Goal: Transaction & Acquisition: Purchase product/service

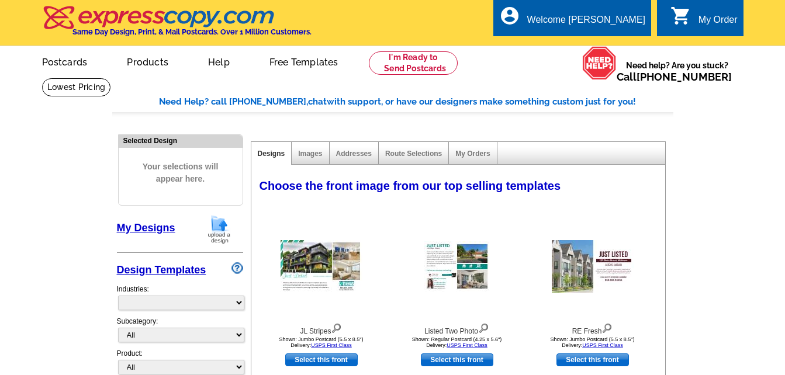
select select "785"
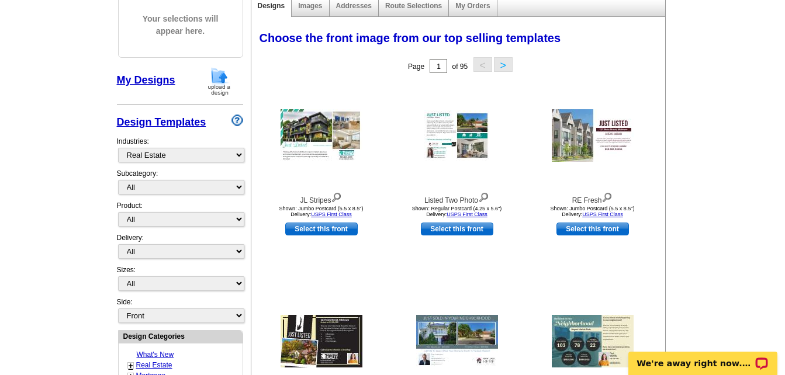
scroll to position [175, 0]
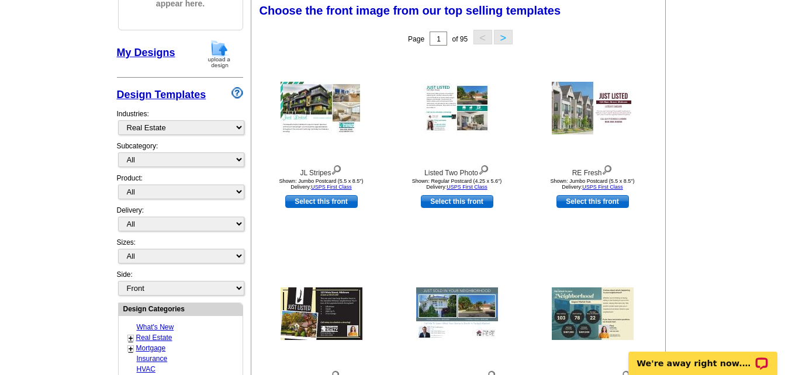
click at [150, 54] on link "My Designs" at bounding box center [146, 53] width 58 height 12
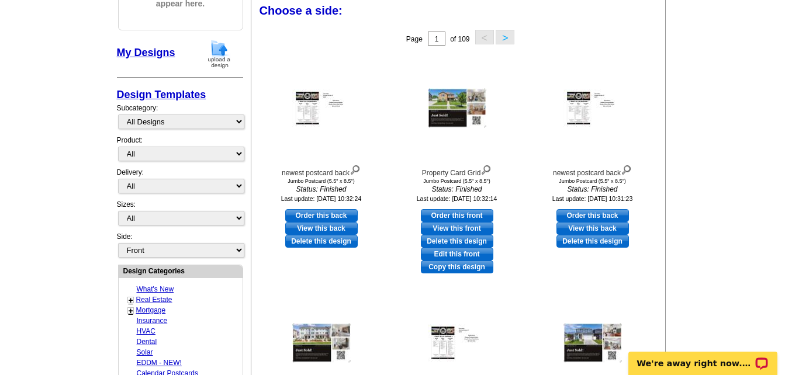
click at [509, 42] on button ">" at bounding box center [505, 37] width 19 height 15
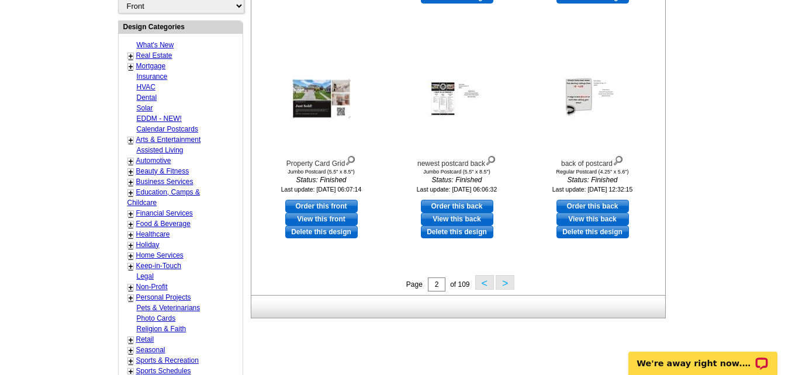
scroll to position [468, 0]
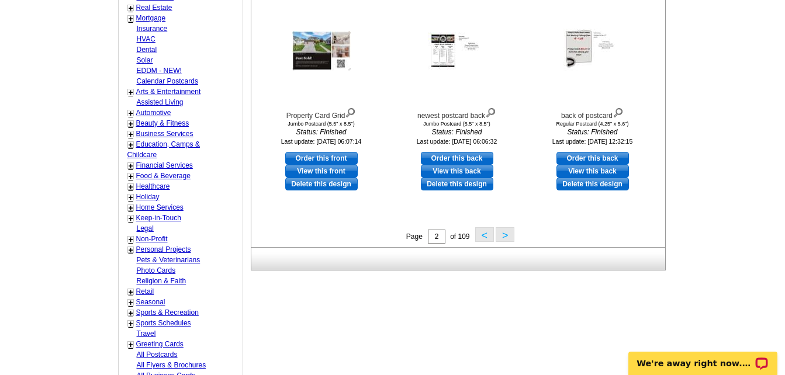
click at [506, 237] on button ">" at bounding box center [505, 234] width 19 height 15
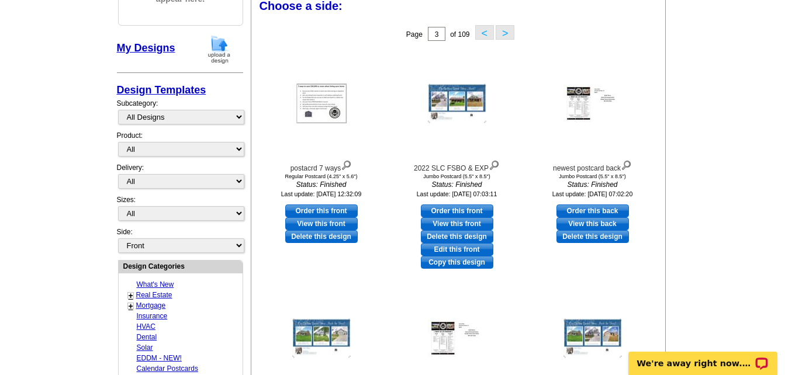
scroll to position [173, 0]
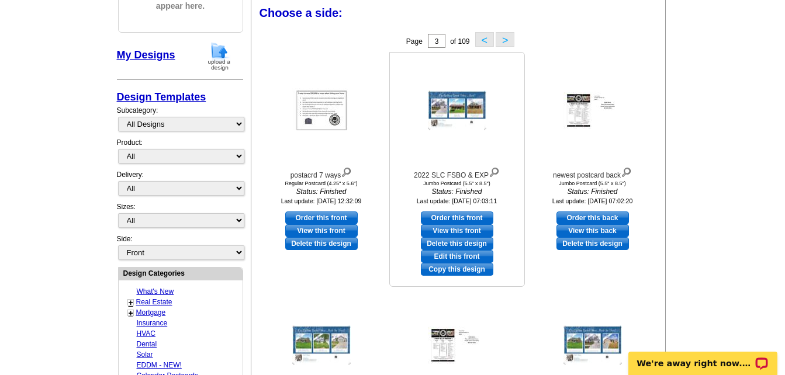
click at [457, 220] on link "Order this front" at bounding box center [457, 218] width 73 height 13
select select "2"
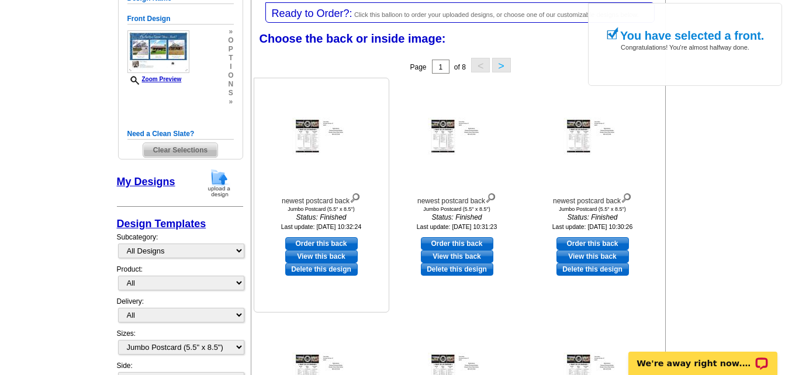
scroll to position [175, 0]
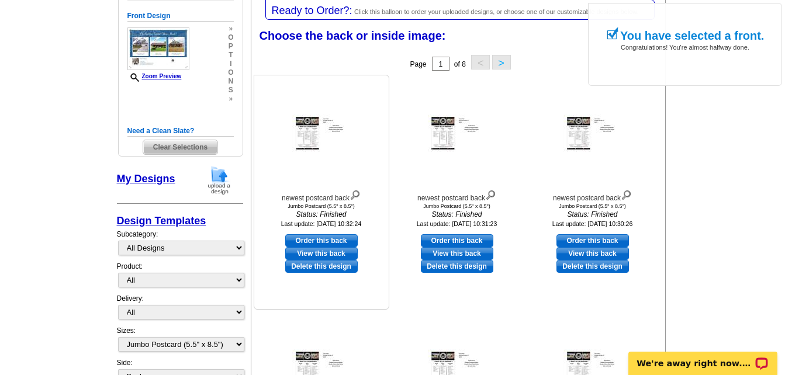
click at [344, 242] on link "Order this back" at bounding box center [321, 240] width 73 height 13
select select "front"
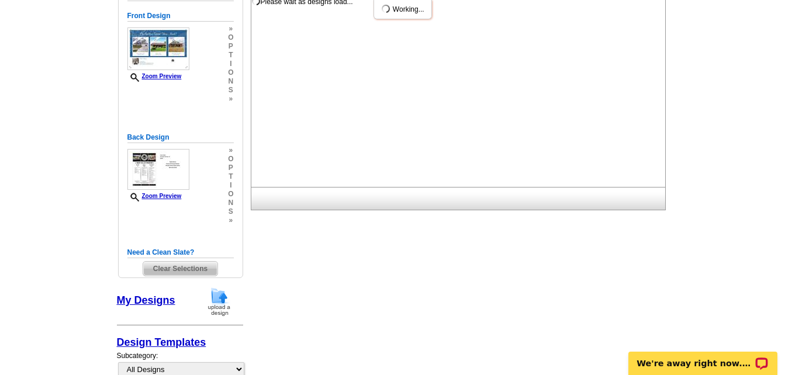
scroll to position [0, 0]
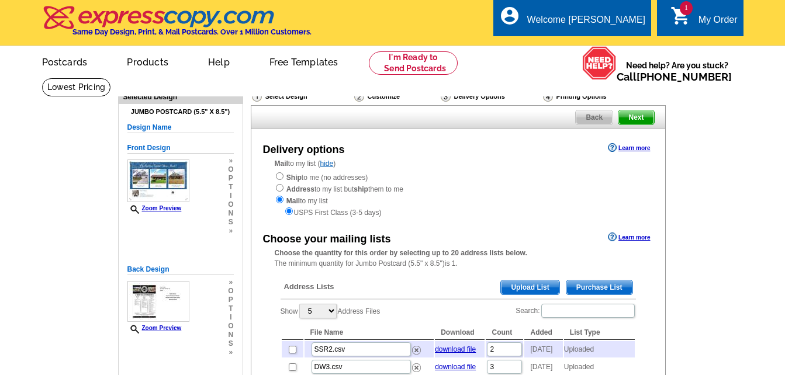
click at [522, 287] on span "Upload List" at bounding box center [530, 288] width 58 height 14
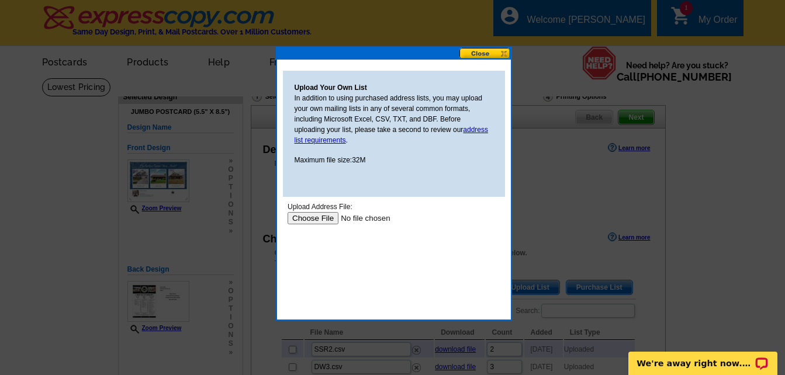
click at [326, 215] on input "file" at bounding box center [361, 218] width 148 height 12
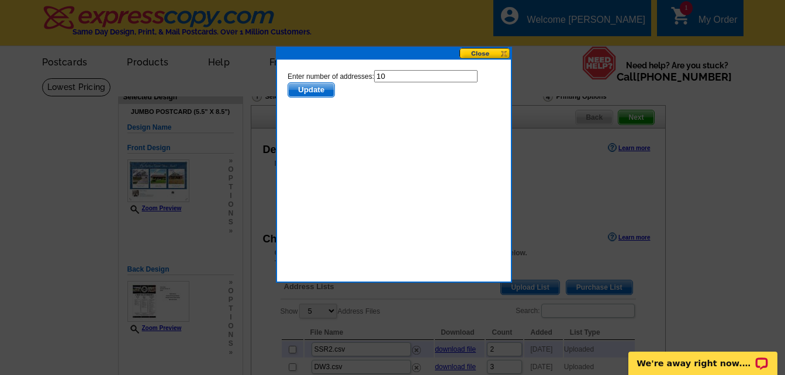
click at [398, 75] on input "10" at bounding box center [426, 76] width 104 height 12
type input "1"
type input "9"
click at [309, 88] on span "Update" at bounding box center [311, 90] width 46 height 14
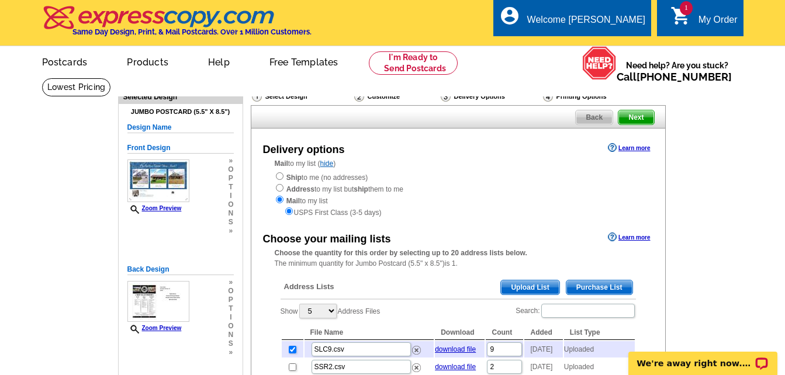
click at [547, 289] on span "Upload List" at bounding box center [530, 288] width 58 height 14
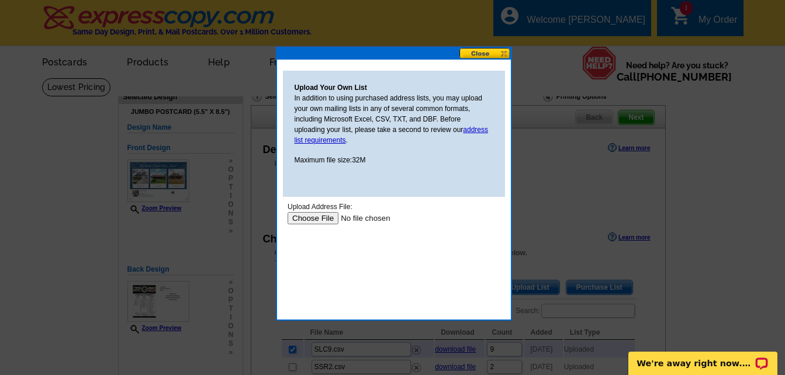
click at [317, 218] on input "file" at bounding box center [361, 218] width 148 height 12
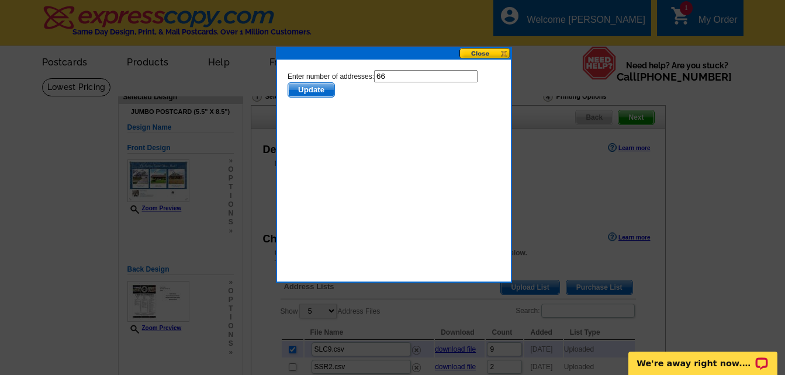
click at [395, 78] on input "66" at bounding box center [426, 76] width 104 height 12
type input "65"
click at [322, 91] on span "Update" at bounding box center [311, 90] width 46 height 14
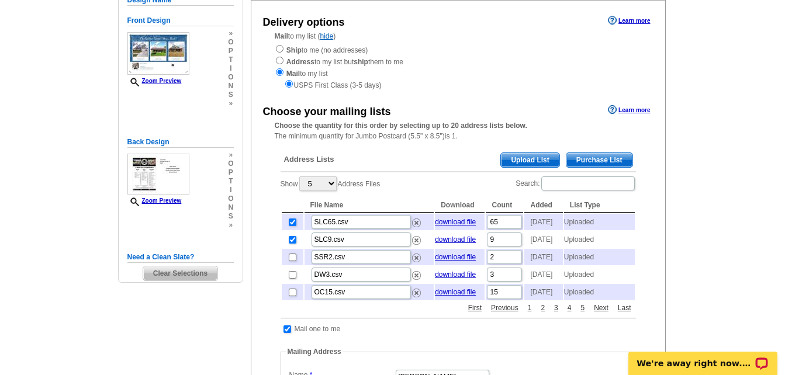
scroll to position [234, 0]
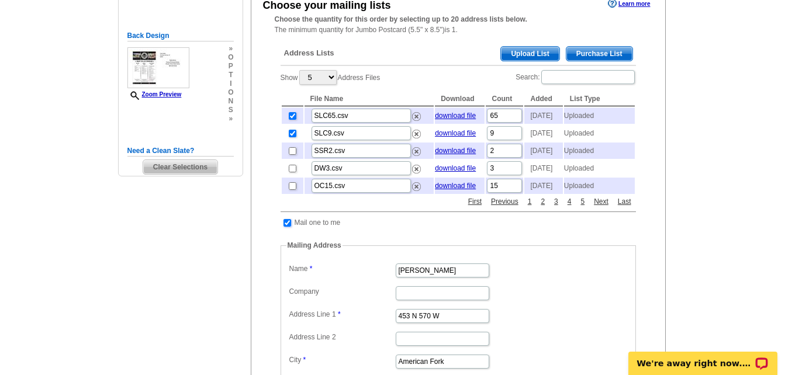
click at [288, 227] on input "checkbox" at bounding box center [288, 223] width 8 height 8
checkbox input "false"
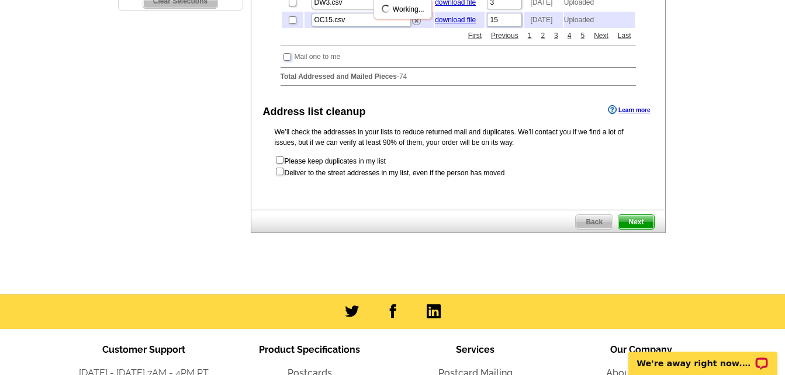
scroll to position [409, 0]
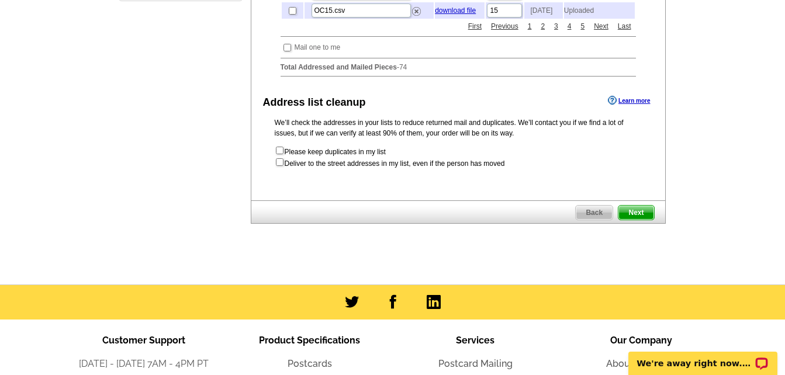
click at [639, 220] on span "Next" at bounding box center [636, 213] width 35 height 14
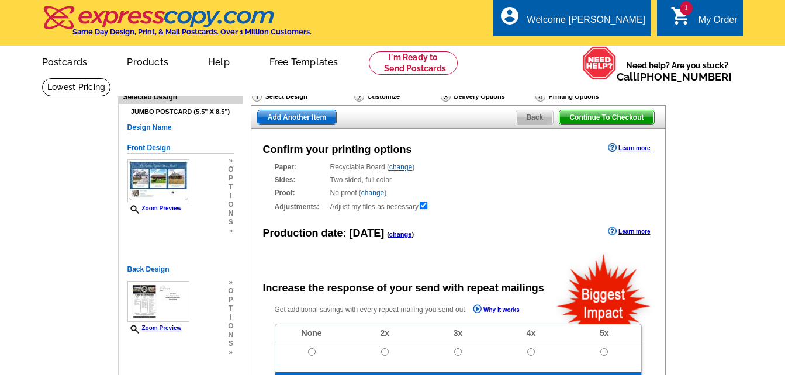
radio input "false"
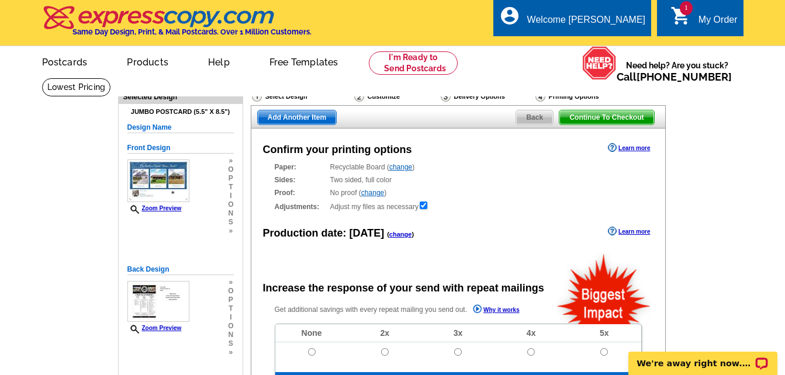
click at [306, 118] on span "Add Another Item" at bounding box center [297, 118] width 78 height 14
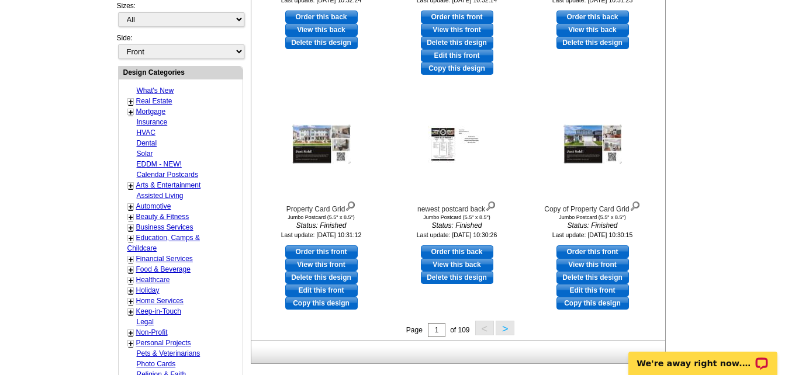
scroll to position [468, 0]
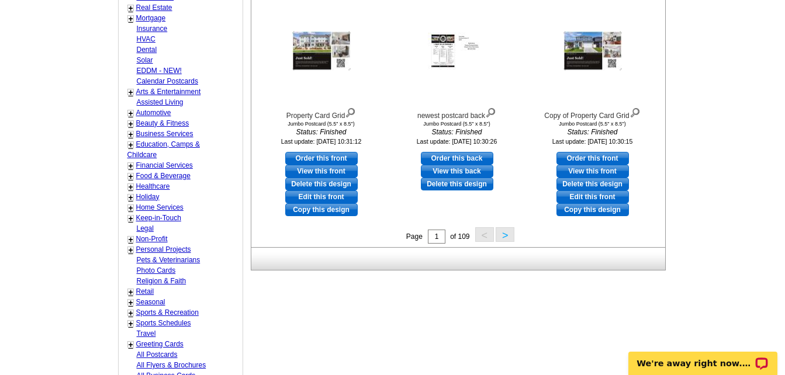
click at [502, 234] on button ">" at bounding box center [505, 234] width 19 height 15
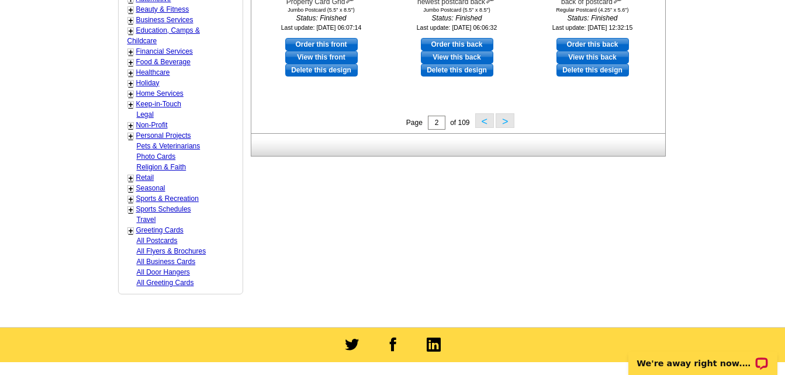
scroll to position [582, 0]
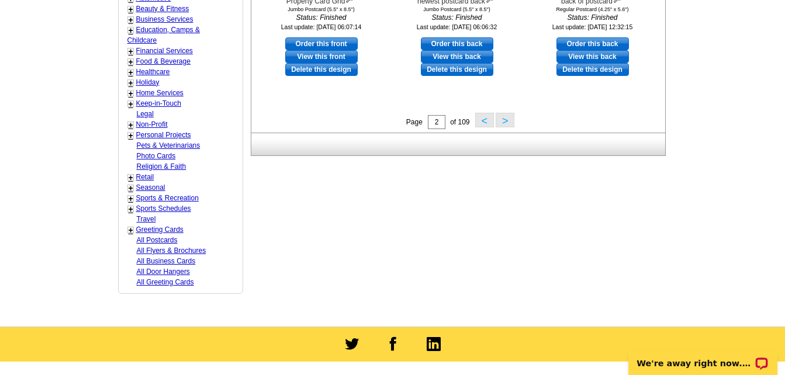
click at [506, 124] on button ">" at bounding box center [505, 120] width 19 height 15
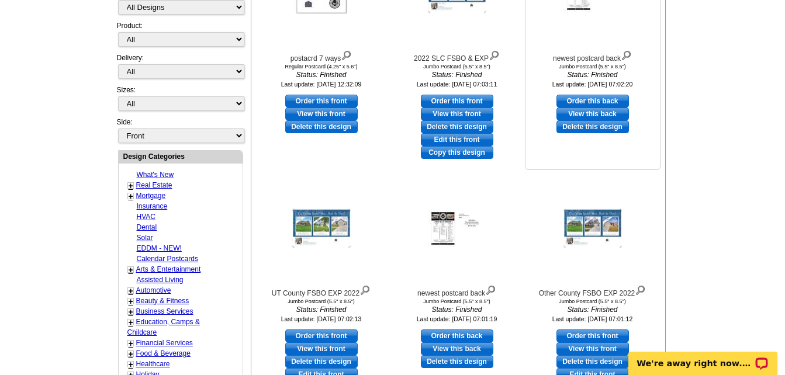
scroll to position [349, 0]
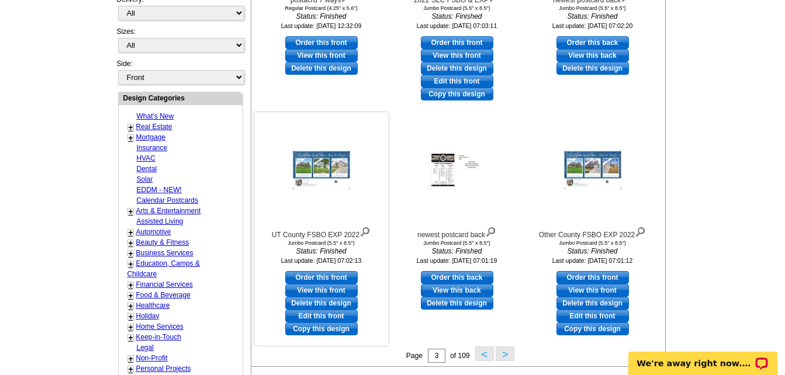
click at [325, 274] on link "Order this front" at bounding box center [321, 277] width 73 height 13
select select "2"
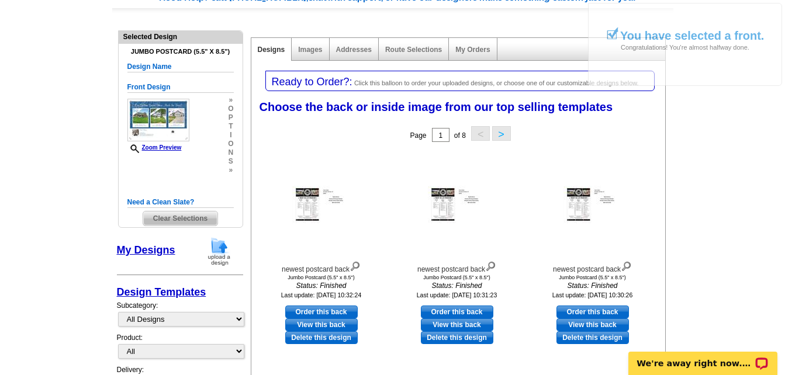
scroll to position [175, 0]
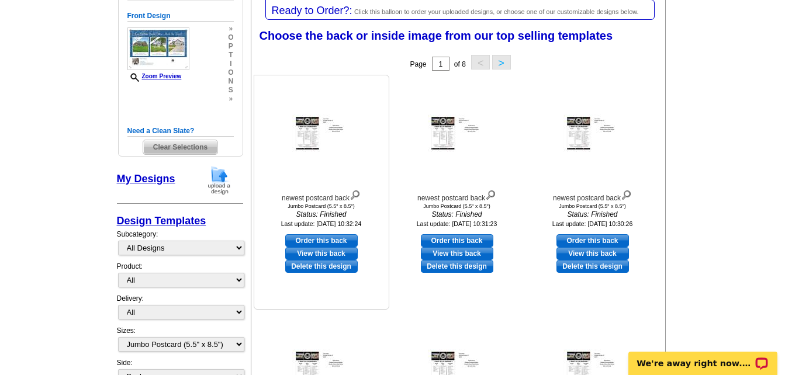
click at [326, 239] on link "Order this back" at bounding box center [321, 240] width 73 height 13
select select "front"
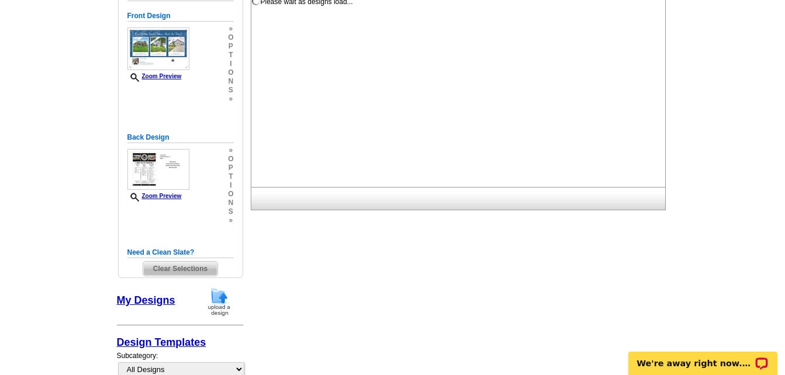
scroll to position [0, 0]
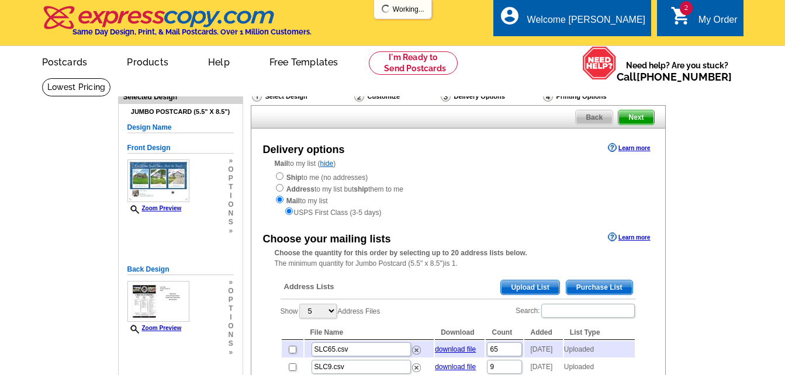
click at [530, 284] on span "Upload List" at bounding box center [530, 288] width 58 height 14
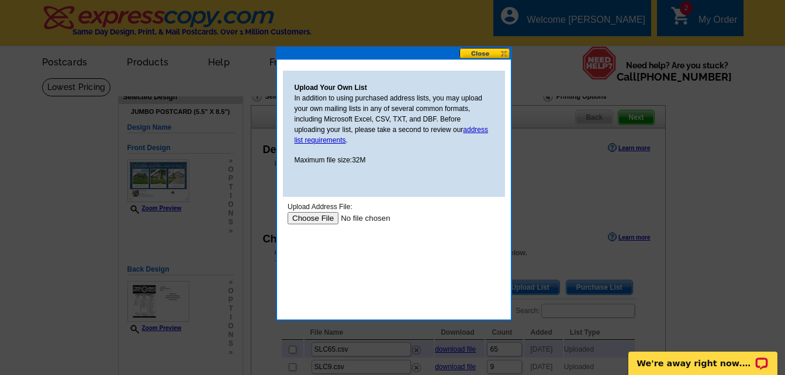
click at [325, 218] on input "file" at bounding box center [361, 218] width 148 height 12
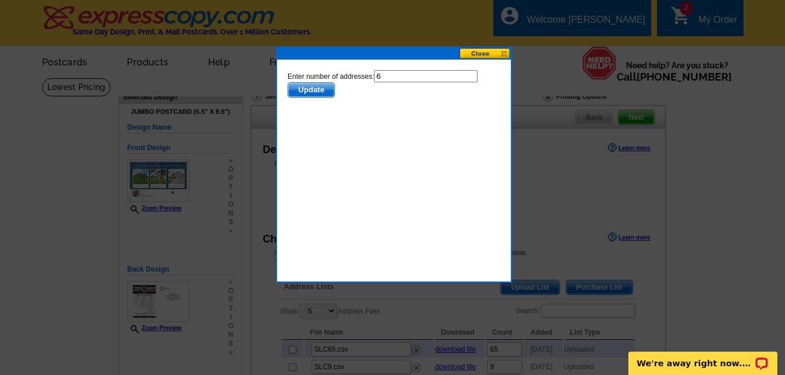
click at [389, 77] on input "6" at bounding box center [426, 76] width 104 height 12
type input "5"
click at [310, 92] on span "Update" at bounding box center [311, 90] width 46 height 14
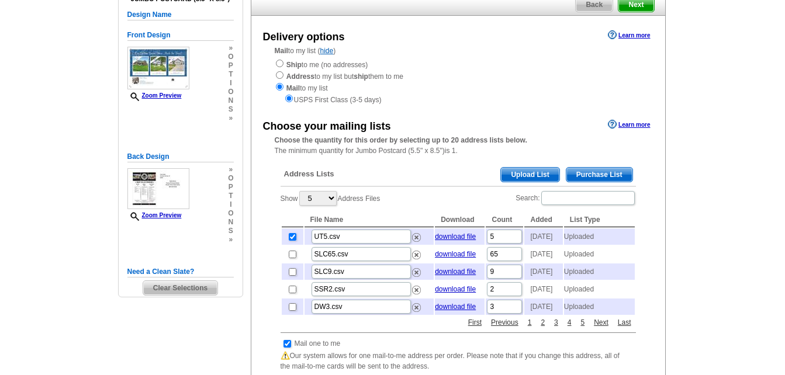
scroll to position [117, 0]
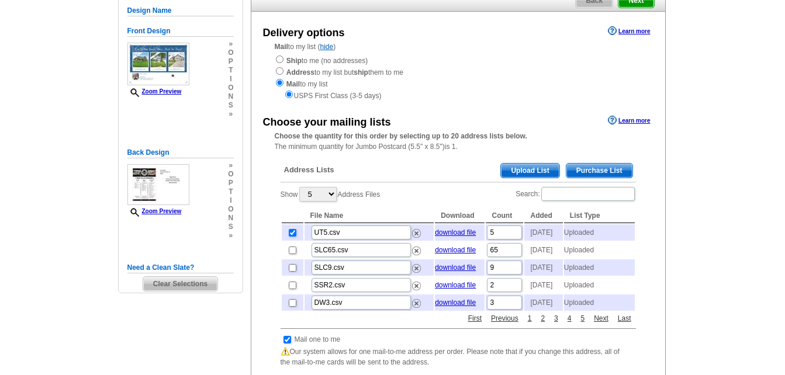
click at [536, 168] on span "Upload List" at bounding box center [530, 171] width 58 height 14
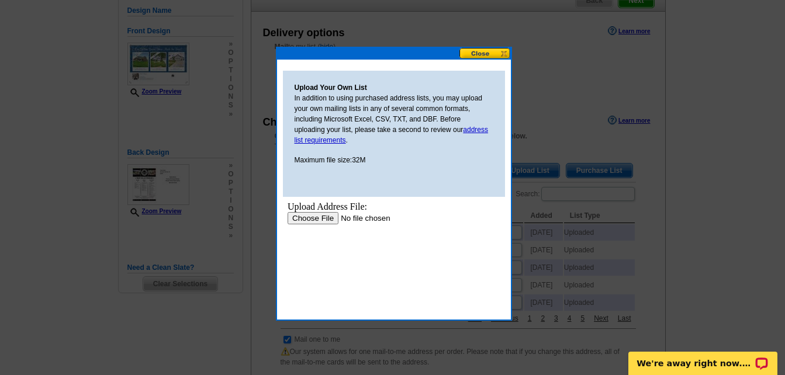
scroll to position [0, 0]
click at [318, 218] on input "file" at bounding box center [361, 218] width 148 height 12
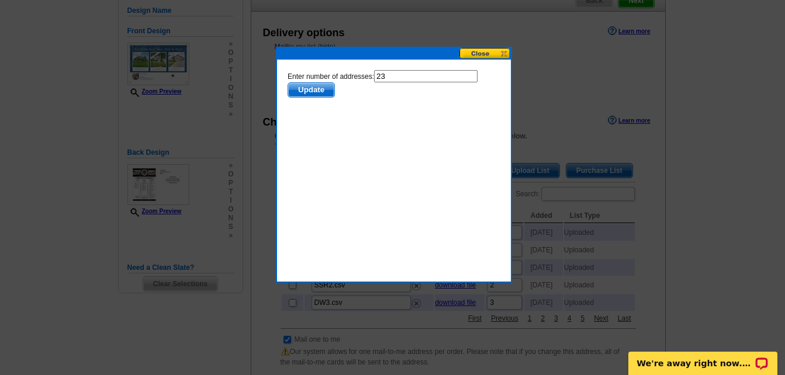
click at [388, 77] on input "23" at bounding box center [426, 76] width 104 height 12
type input "22"
click at [319, 89] on span "Update" at bounding box center [311, 90] width 46 height 14
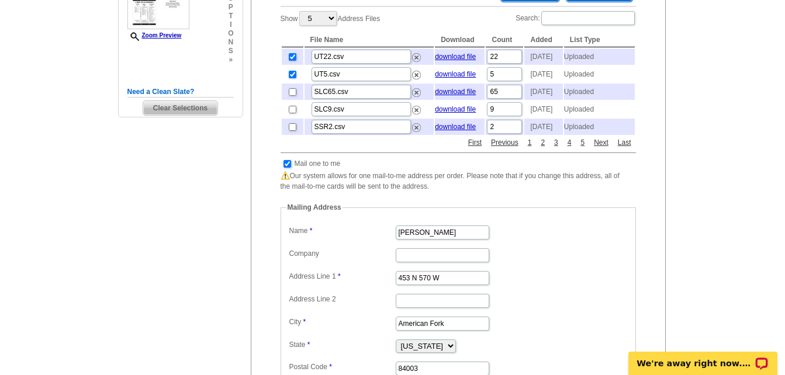
click at [289, 168] on input "checkbox" at bounding box center [288, 164] width 8 height 8
checkbox input "false"
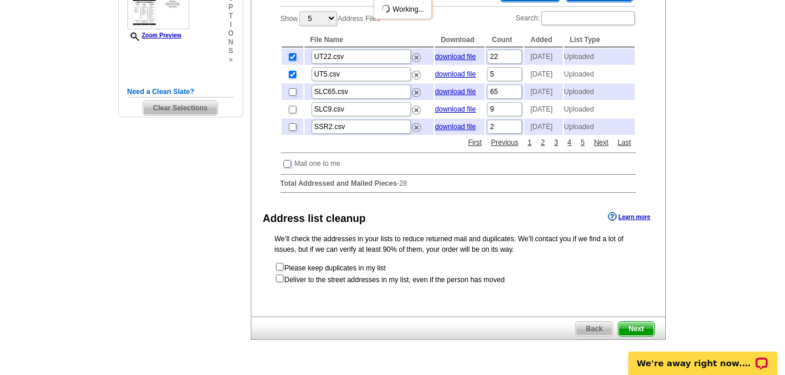
scroll to position [410, 0]
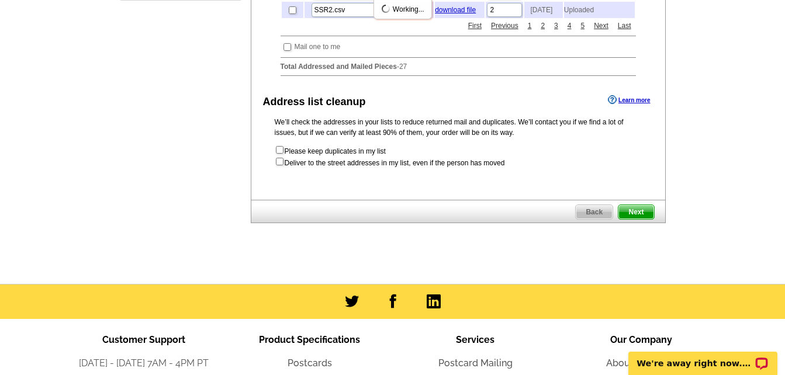
click at [640, 219] on span "Next" at bounding box center [636, 212] width 35 height 14
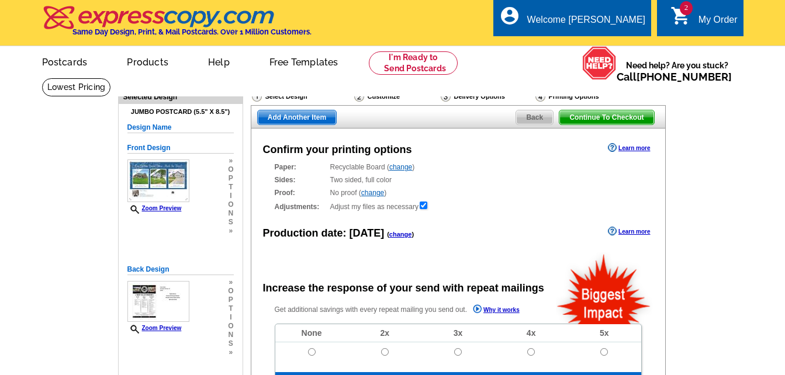
radio input "false"
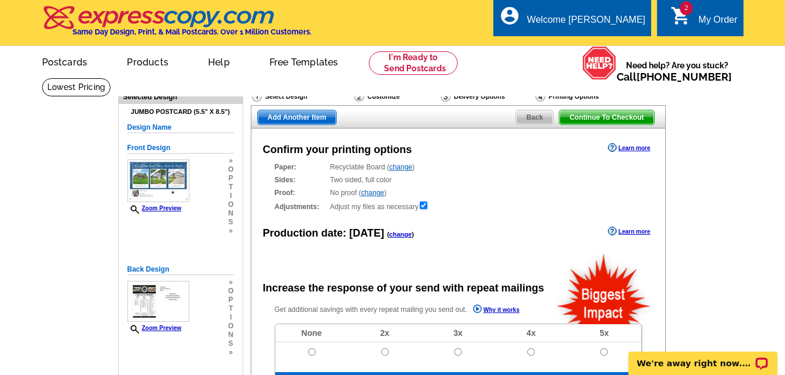
click at [295, 118] on span "Add Another Item" at bounding box center [297, 118] width 78 height 14
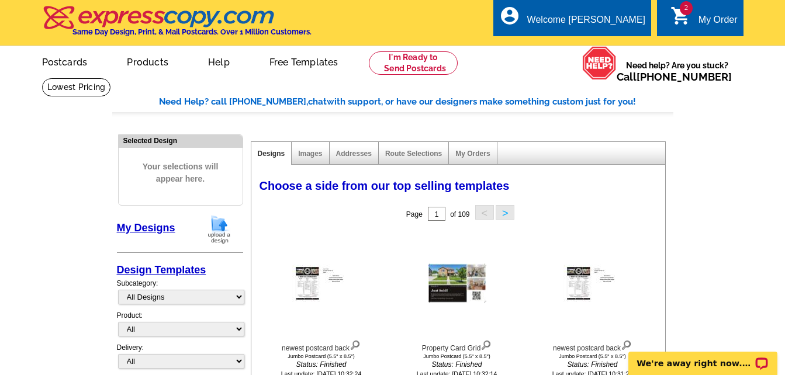
click at [507, 212] on button ">" at bounding box center [505, 212] width 19 height 15
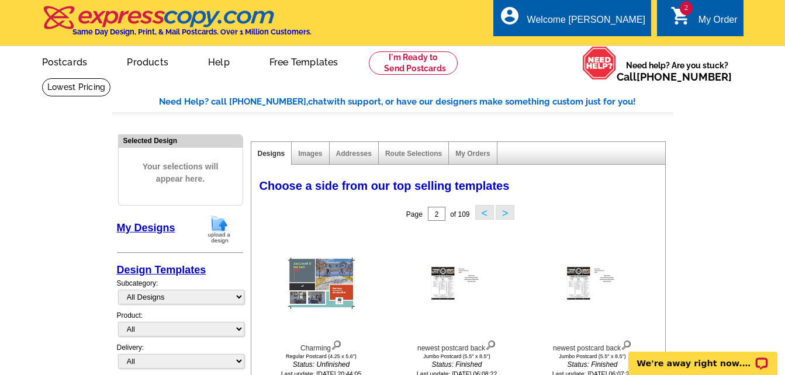
click at [506, 214] on button ">" at bounding box center [505, 212] width 19 height 15
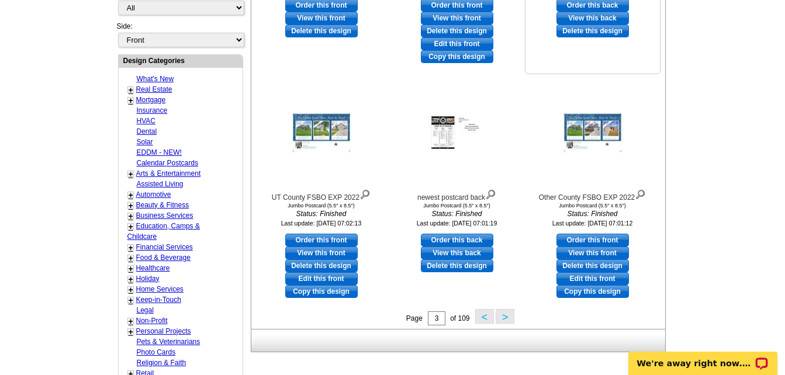
scroll to position [409, 0]
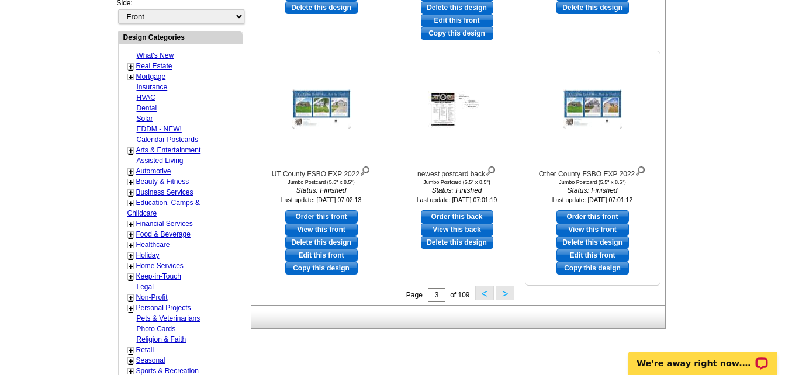
click at [588, 217] on link "Order this front" at bounding box center [593, 217] width 73 height 13
select select "2"
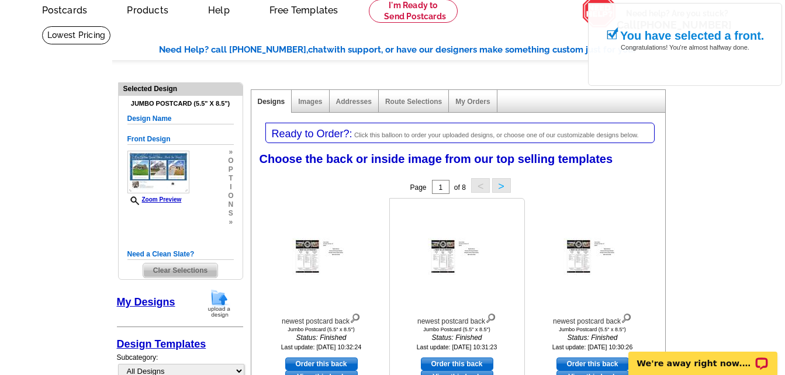
scroll to position [117, 0]
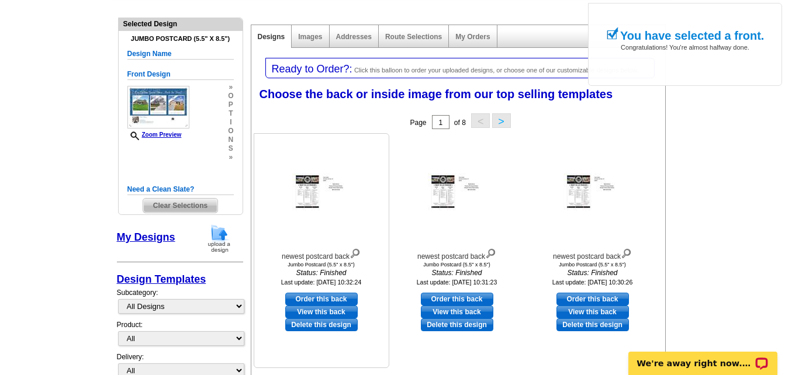
click at [313, 297] on link "Order this back" at bounding box center [321, 299] width 73 height 13
select select "front"
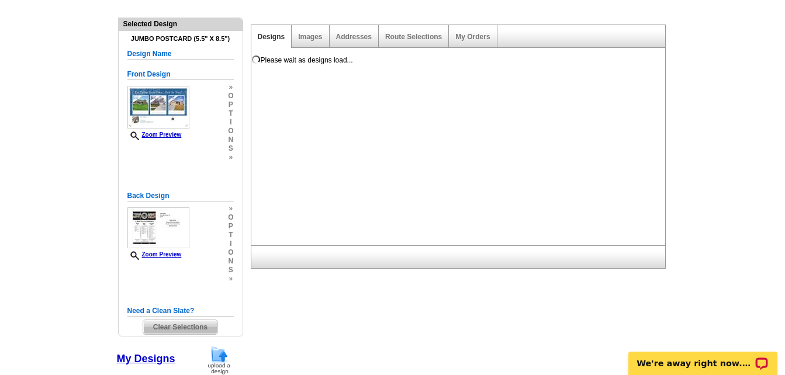
scroll to position [0, 0]
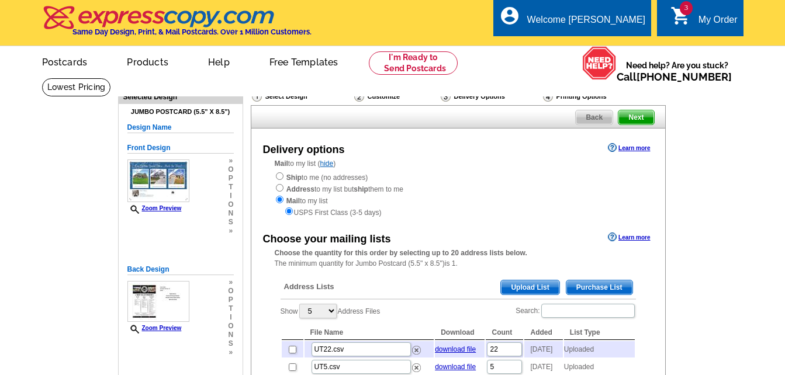
click at [534, 287] on span "Upload List" at bounding box center [530, 288] width 58 height 14
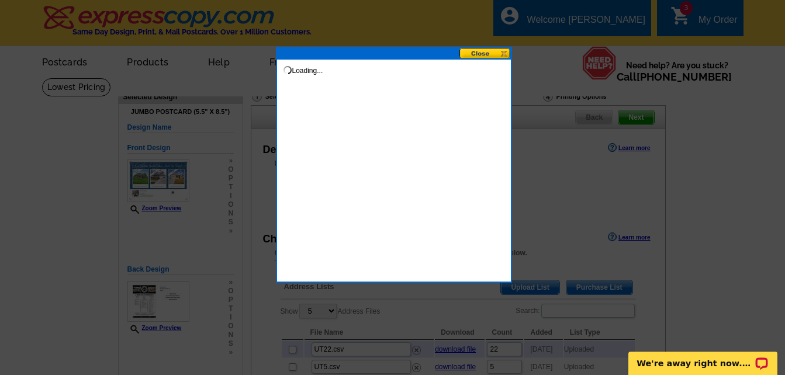
click at [476, 53] on button at bounding box center [485, 53] width 51 height 11
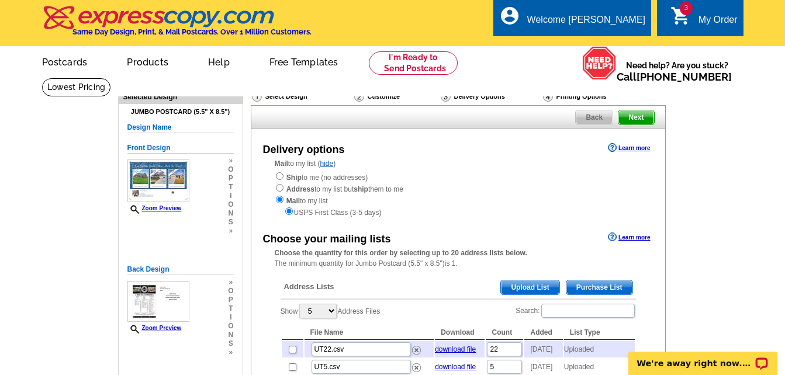
click at [529, 288] on span "Upload List" at bounding box center [530, 288] width 58 height 14
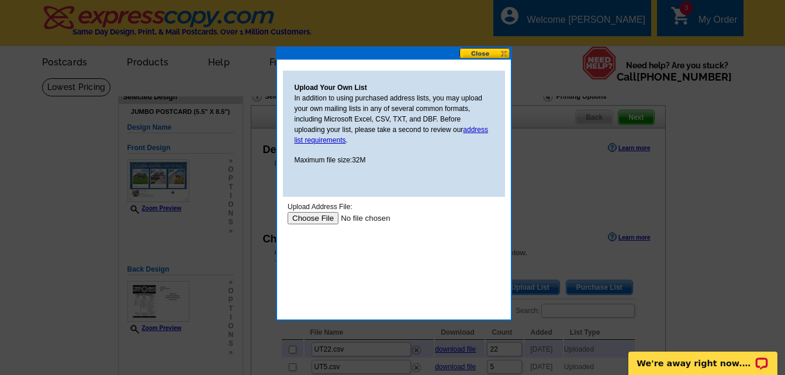
click at [313, 218] on input "file" at bounding box center [361, 218] width 148 height 12
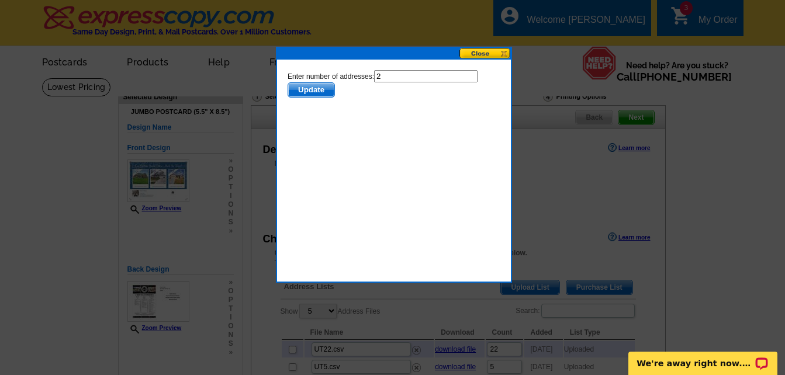
click at [401, 74] on input "2" at bounding box center [426, 76] width 104 height 12
type input "1"
click at [316, 88] on span "Update" at bounding box center [311, 90] width 46 height 14
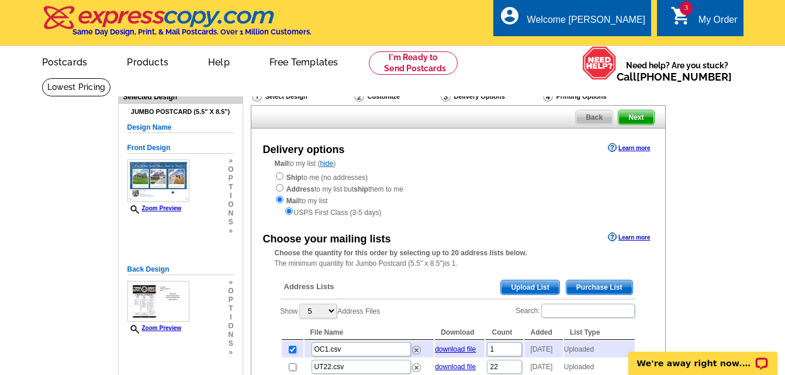
click at [537, 291] on span "Upload List" at bounding box center [530, 288] width 58 height 14
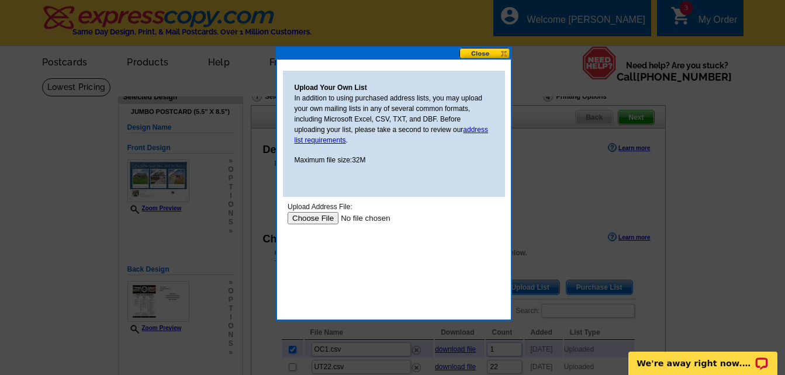
click at [325, 219] on input "file" at bounding box center [361, 218] width 148 height 12
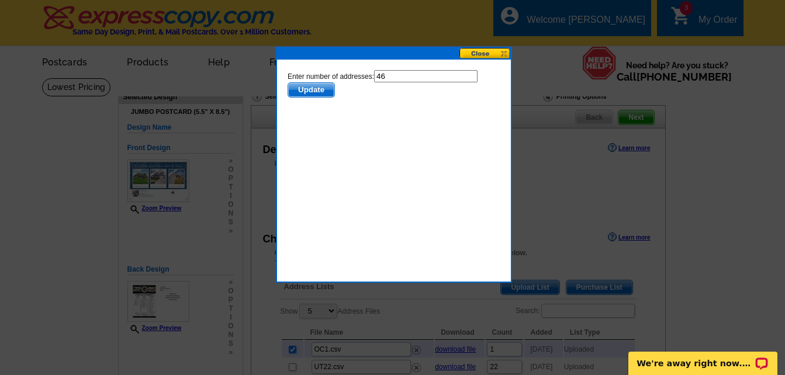
click at [403, 75] on input "46" at bounding box center [426, 76] width 104 height 12
type input "45"
click at [309, 89] on span "Update" at bounding box center [311, 90] width 46 height 14
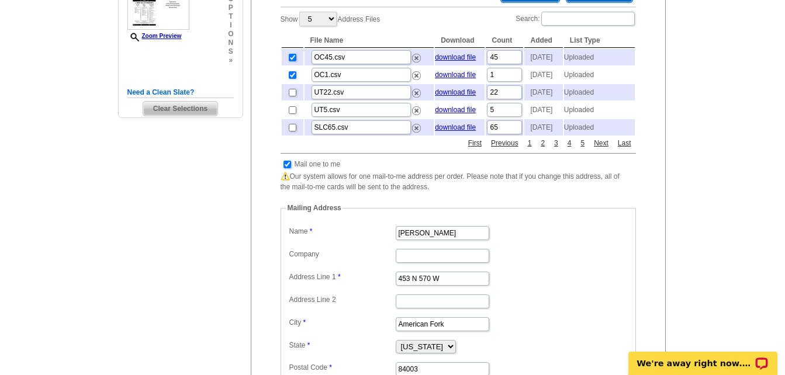
click at [289, 168] on input "checkbox" at bounding box center [288, 165] width 8 height 8
checkbox input "false"
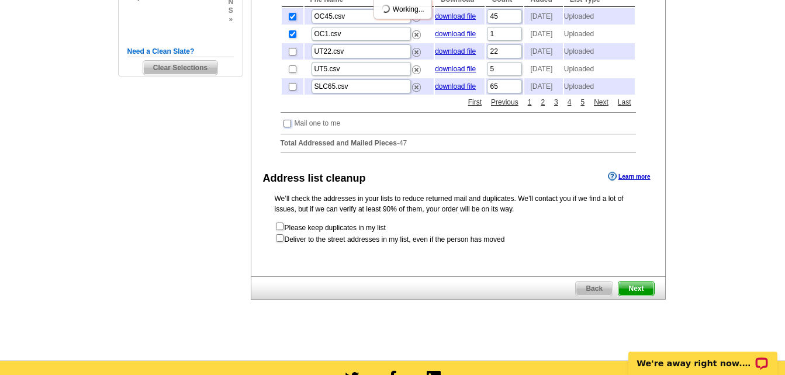
scroll to position [409, 0]
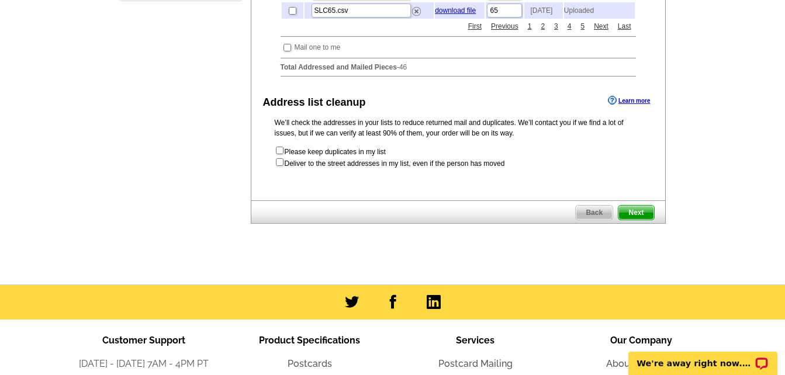
click at [643, 220] on span "Next" at bounding box center [636, 213] width 35 height 14
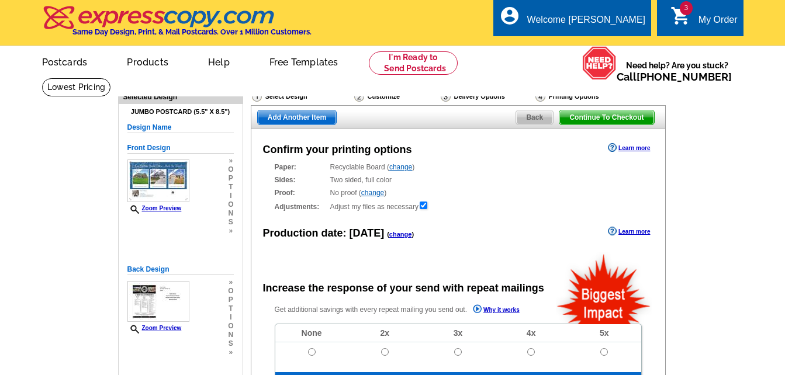
radio input "false"
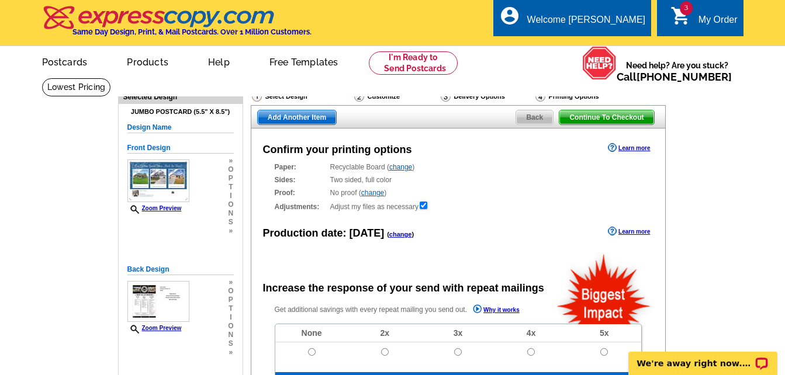
click at [320, 119] on span "Add Another Item" at bounding box center [297, 118] width 78 height 14
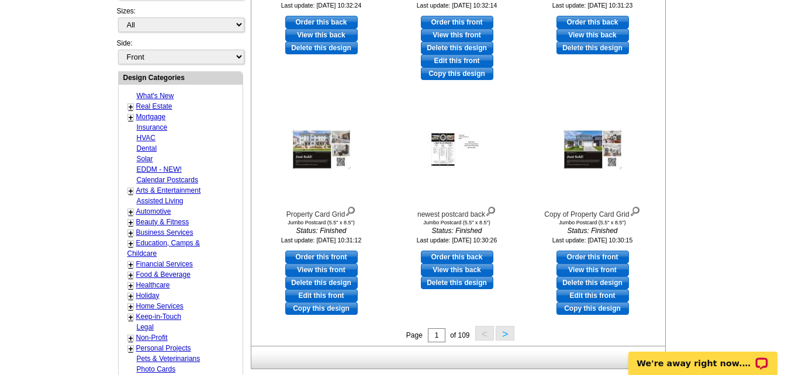
scroll to position [468, 0]
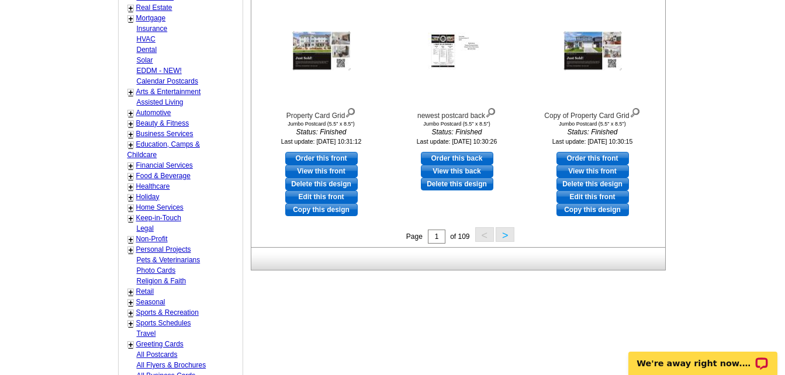
click at [506, 233] on button ">" at bounding box center [505, 234] width 19 height 15
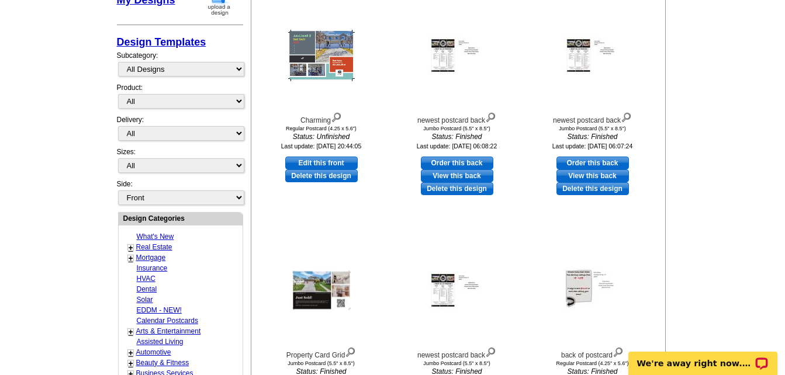
scroll to position [349, 0]
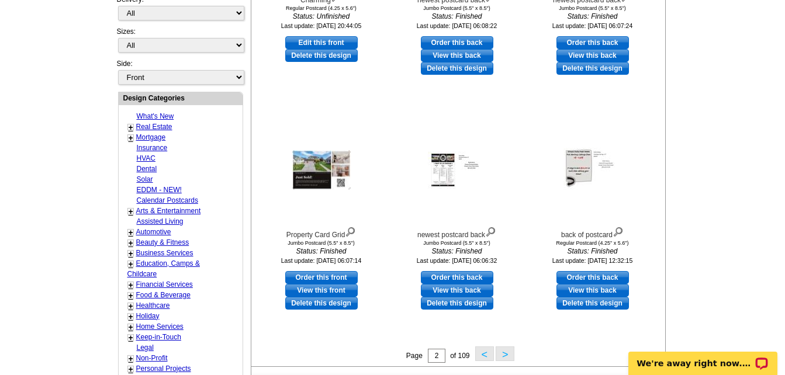
click at [505, 356] on button ">" at bounding box center [505, 354] width 19 height 15
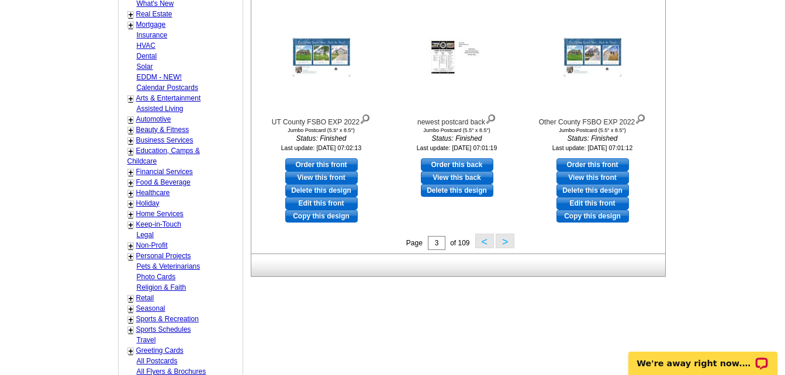
scroll to position [465, 0]
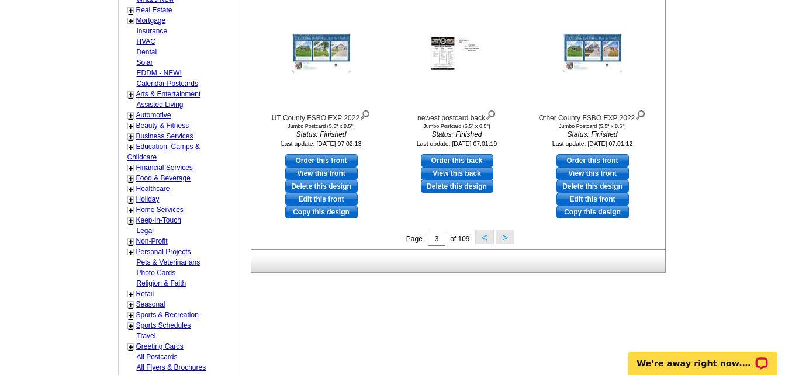
click at [509, 237] on button ">" at bounding box center [505, 237] width 19 height 15
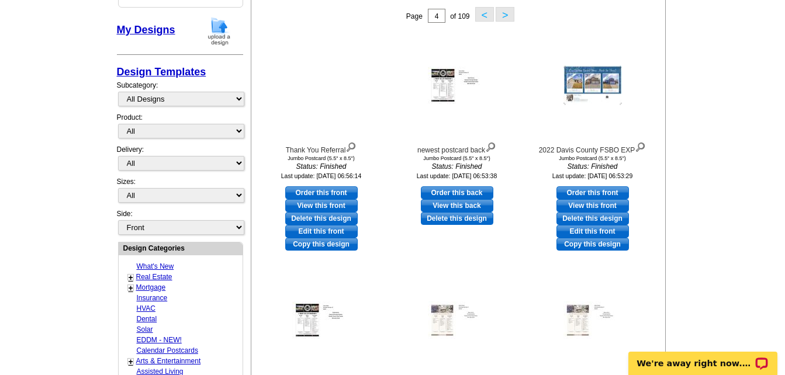
scroll to position [173, 0]
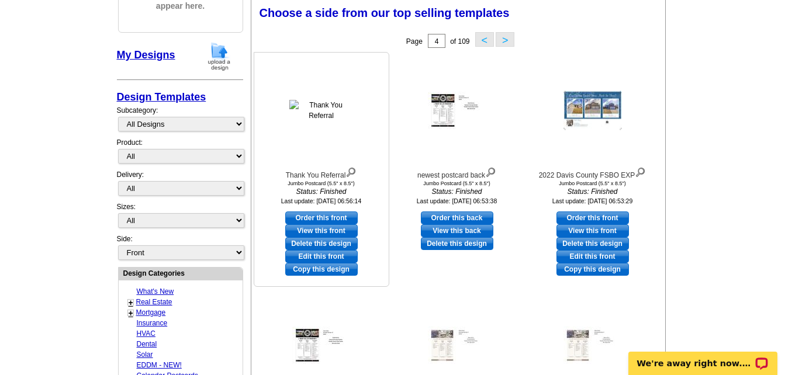
click at [343, 218] on link "Order this front" at bounding box center [321, 218] width 73 height 13
select select "2"
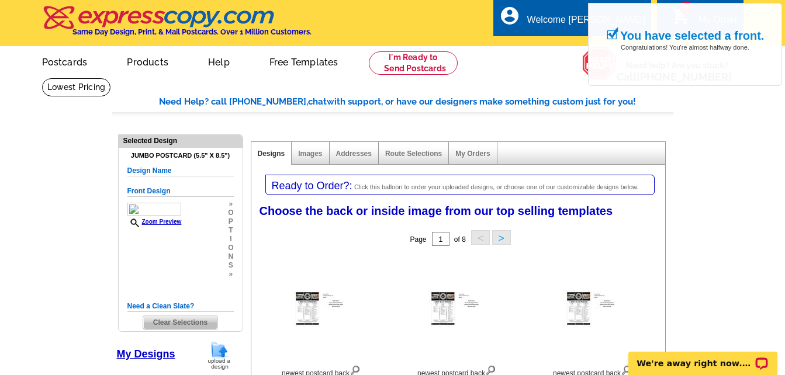
scroll to position [117, 0]
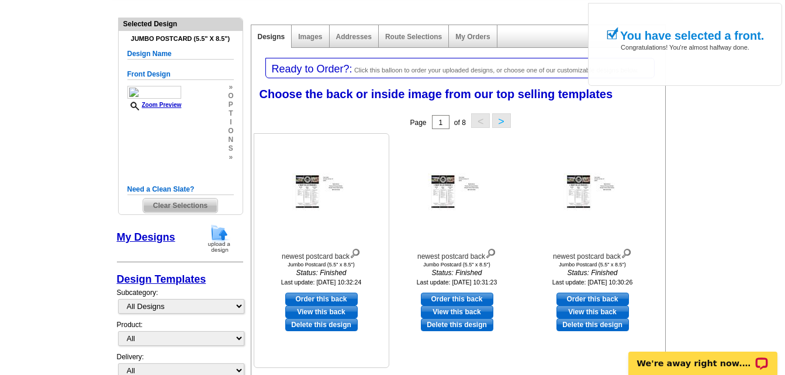
click at [323, 296] on link "Order this back" at bounding box center [321, 299] width 73 height 13
select select "front"
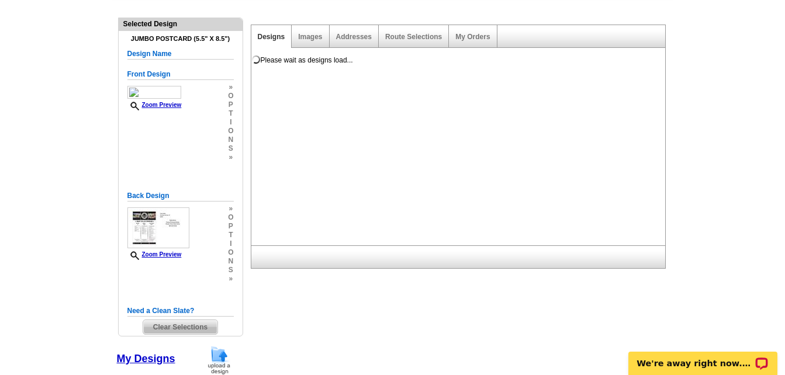
scroll to position [0, 0]
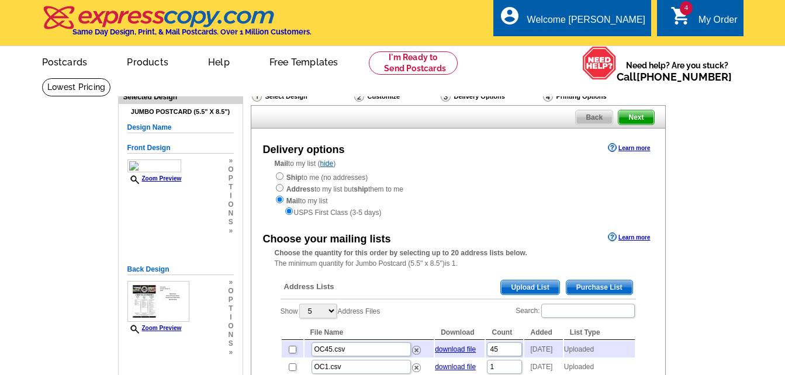
click at [537, 290] on span "Upload List" at bounding box center [530, 288] width 58 height 14
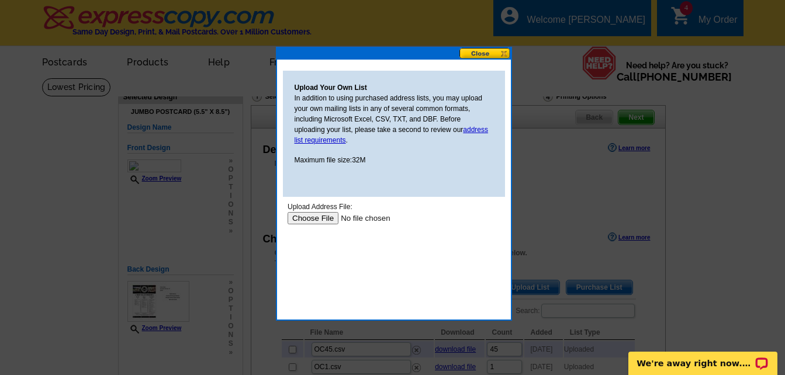
click at [320, 222] on input "file" at bounding box center [361, 218] width 148 height 12
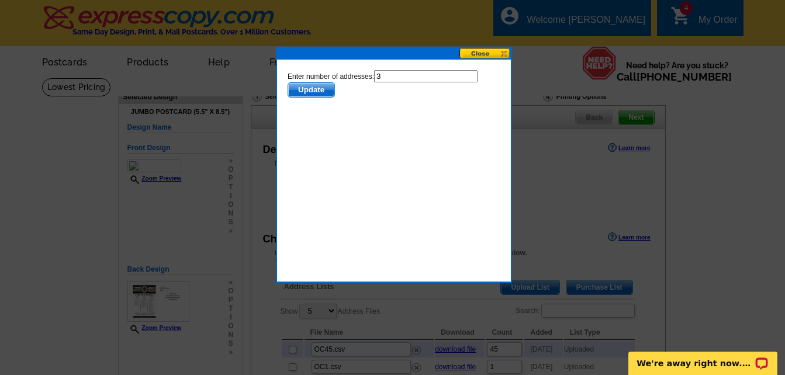
drag, startPoint x: 678, startPoint y: 143, endPoint x: 395, endPoint y: 78, distance: 290.5
click at [395, 78] on input "3" at bounding box center [426, 76] width 104 height 12
type input "2"
click at [314, 90] on span "Update" at bounding box center [311, 90] width 46 height 14
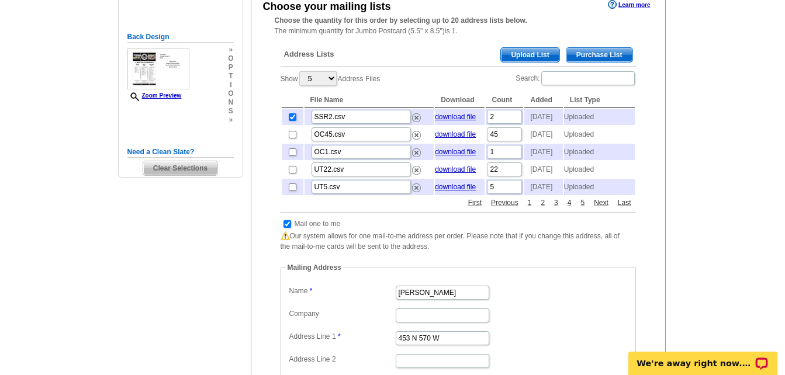
scroll to position [234, 0]
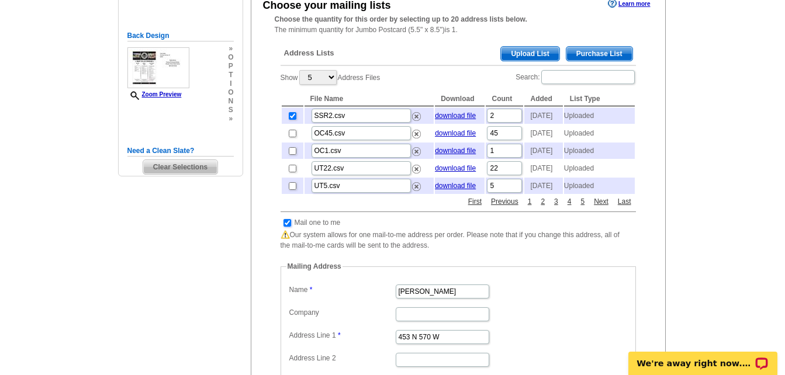
click at [287, 227] on input "checkbox" at bounding box center [288, 223] width 8 height 8
checkbox input "false"
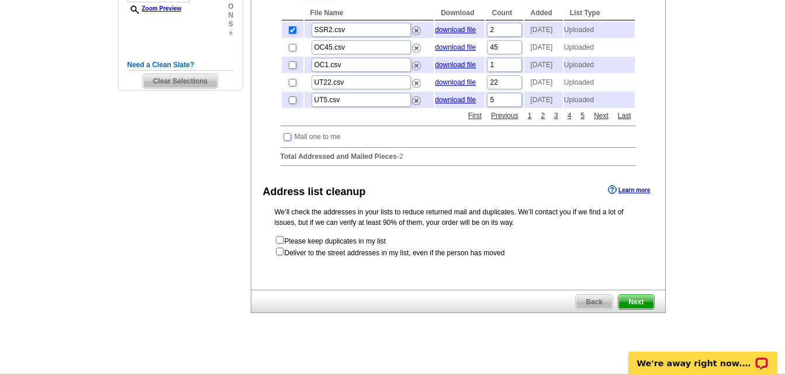
scroll to position [409, 0]
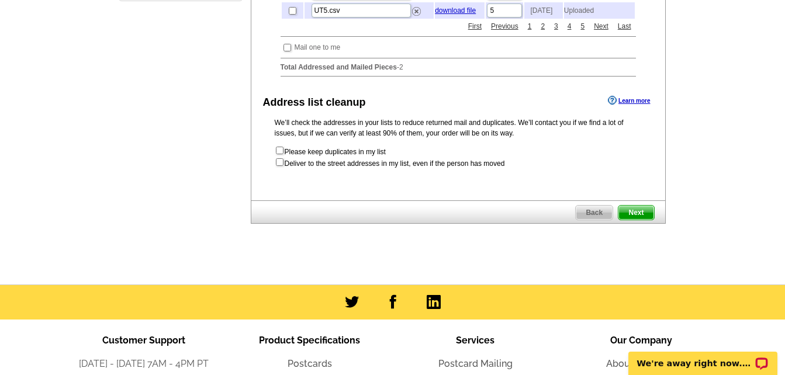
click at [642, 220] on span "Next" at bounding box center [636, 213] width 35 height 14
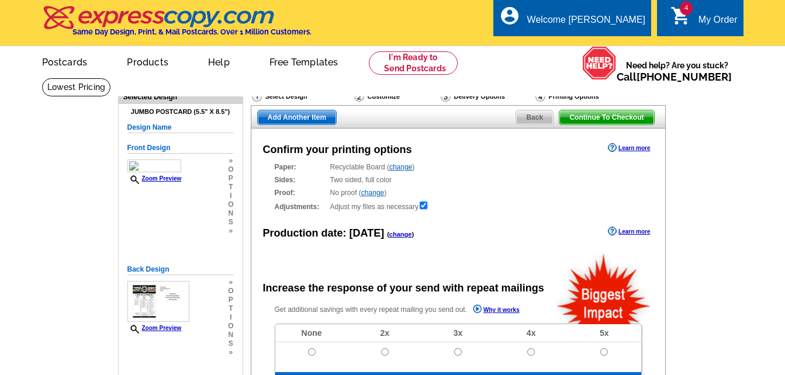
radio input "false"
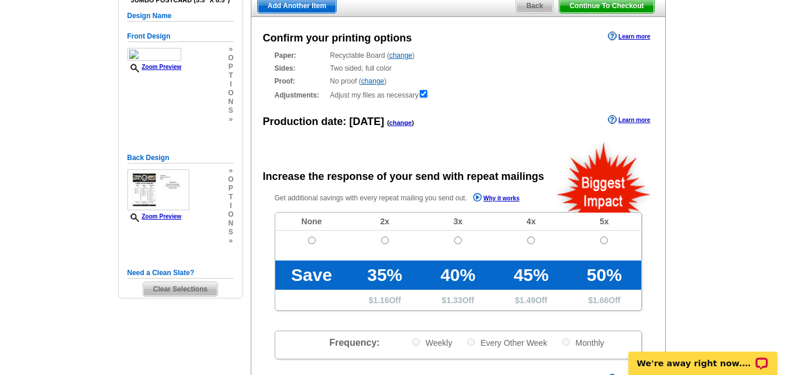
scroll to position [117, 0]
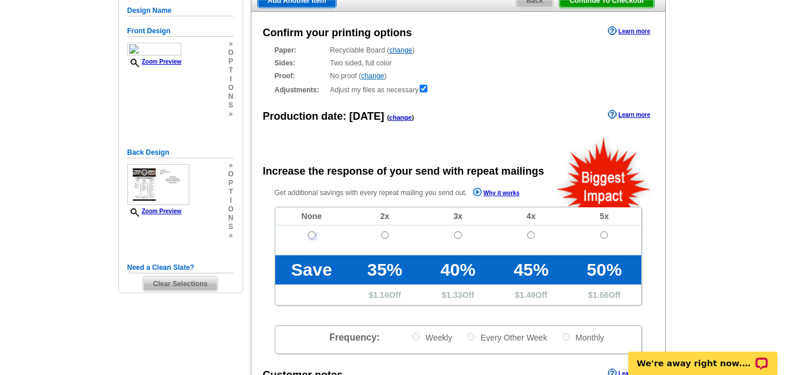
click at [310, 236] on input "radio" at bounding box center [312, 236] width 8 height 8
radio input "true"
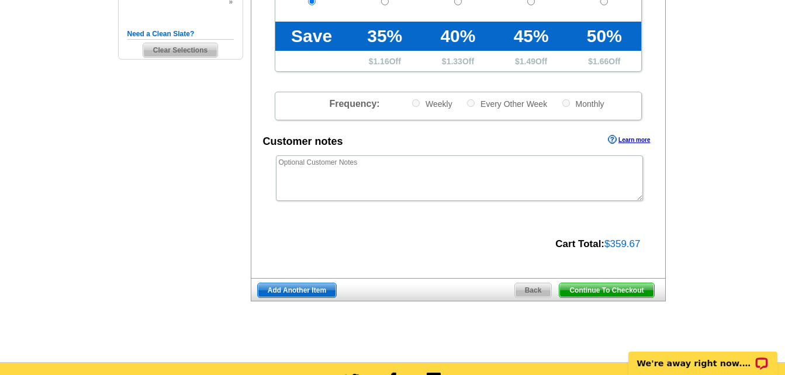
click at [614, 292] on span "Continue To Checkout" at bounding box center [607, 291] width 94 height 14
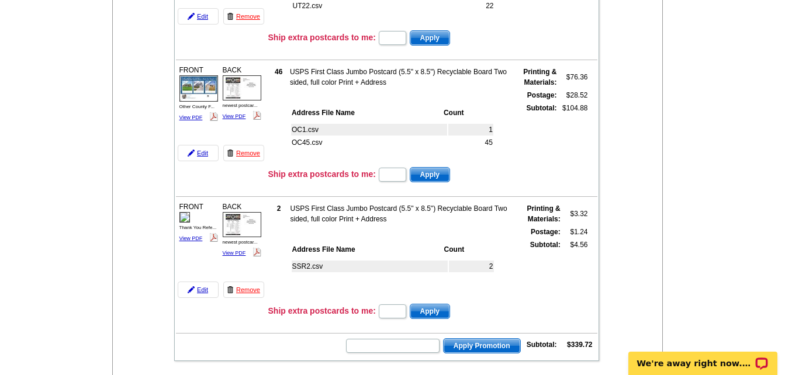
scroll to position [468, 0]
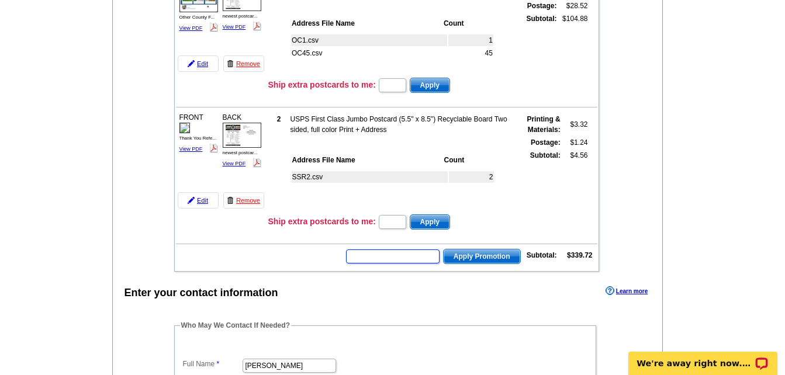
click at [405, 260] on input "text" at bounding box center [393, 257] width 94 height 14
type input "HURRY40"
click at [486, 255] on span "Apply Promotion" at bounding box center [482, 257] width 77 height 14
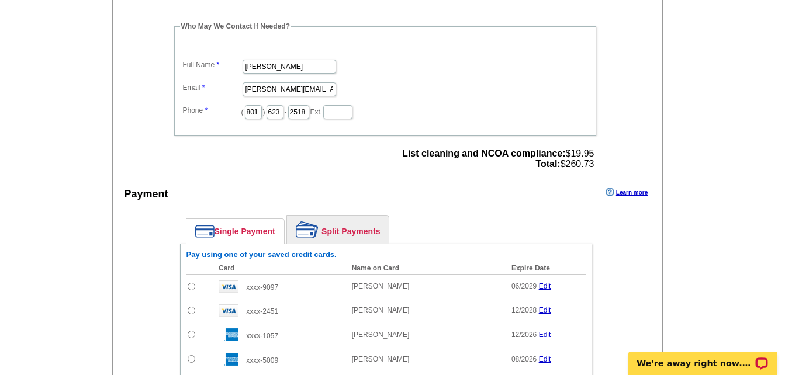
scroll to position [877, 0]
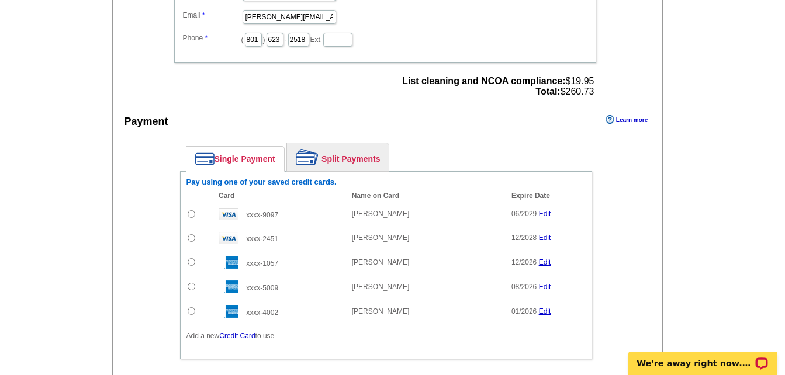
click at [191, 216] on input "radio" at bounding box center [192, 215] width 8 height 8
radio input "true"
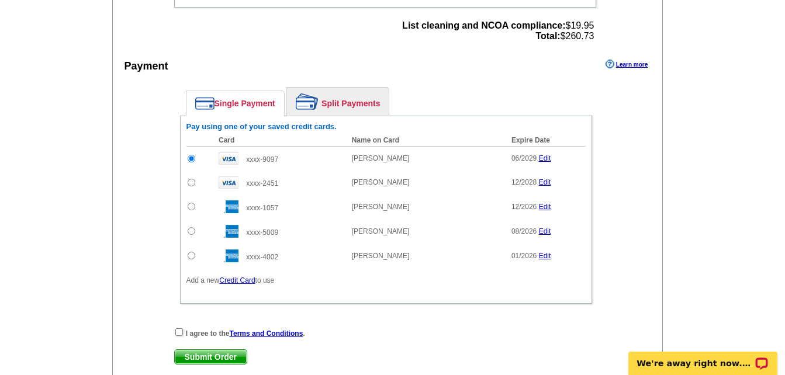
scroll to position [1053, 0]
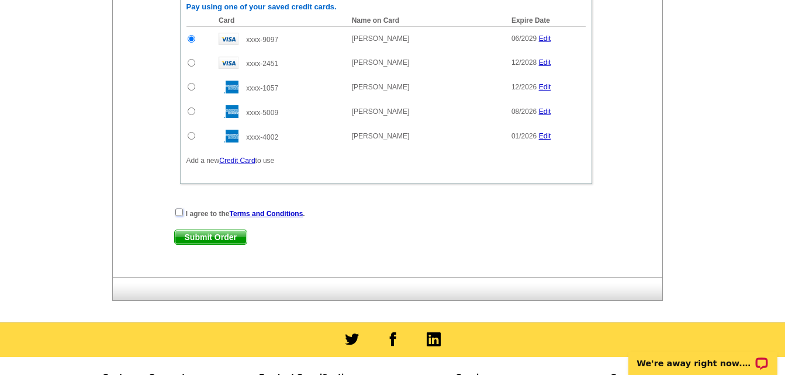
click at [181, 213] on input "checkbox" at bounding box center [179, 213] width 8 height 8
checkbox input "true"
click at [214, 240] on span "Submit Order" at bounding box center [211, 237] width 72 height 14
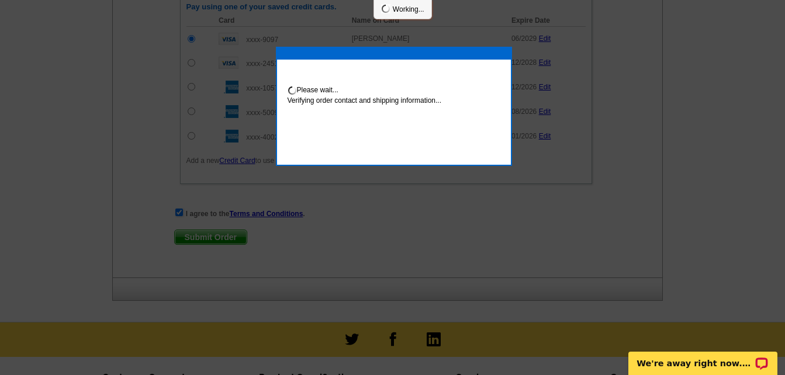
scroll to position [1112, 0]
